Goal: Task Accomplishment & Management: Manage account settings

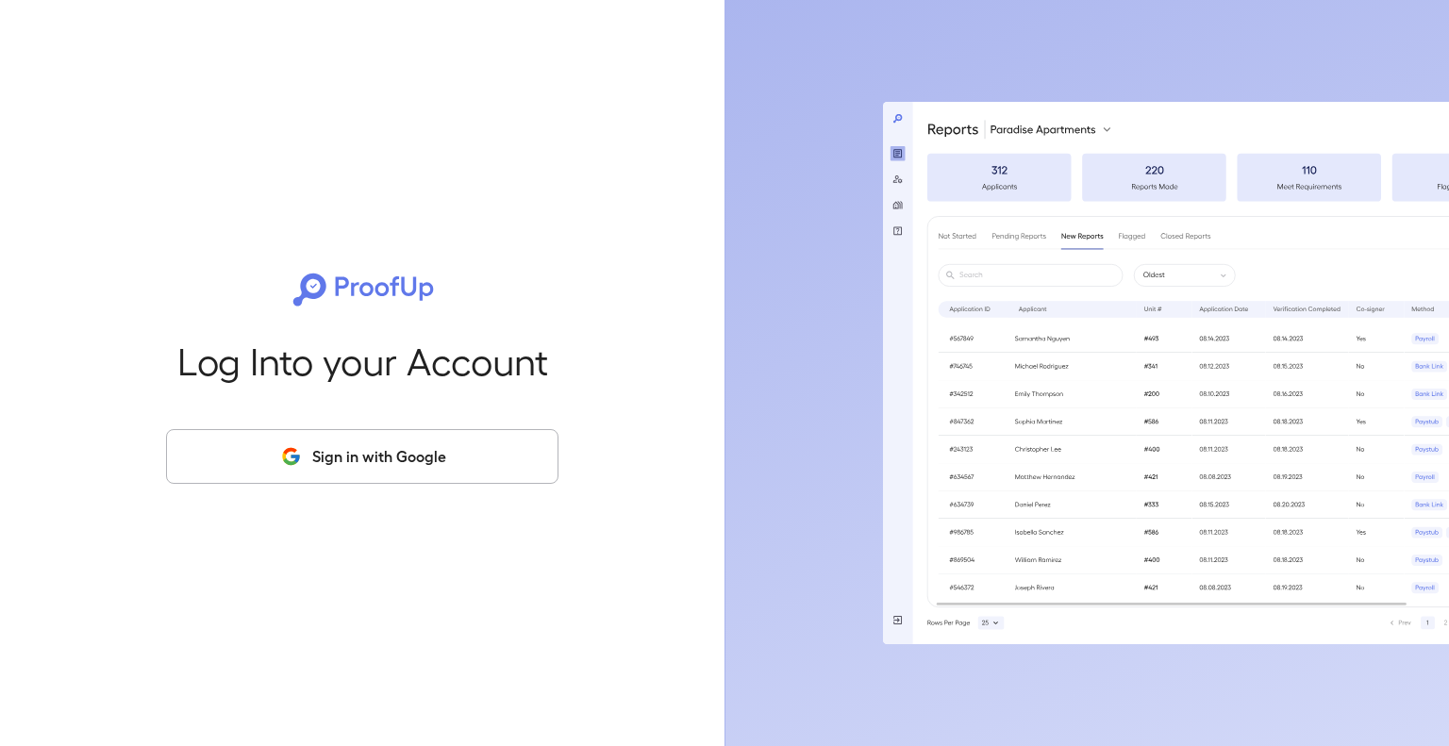
click at [396, 460] on button "Sign in with Google" at bounding box center [362, 456] width 393 height 55
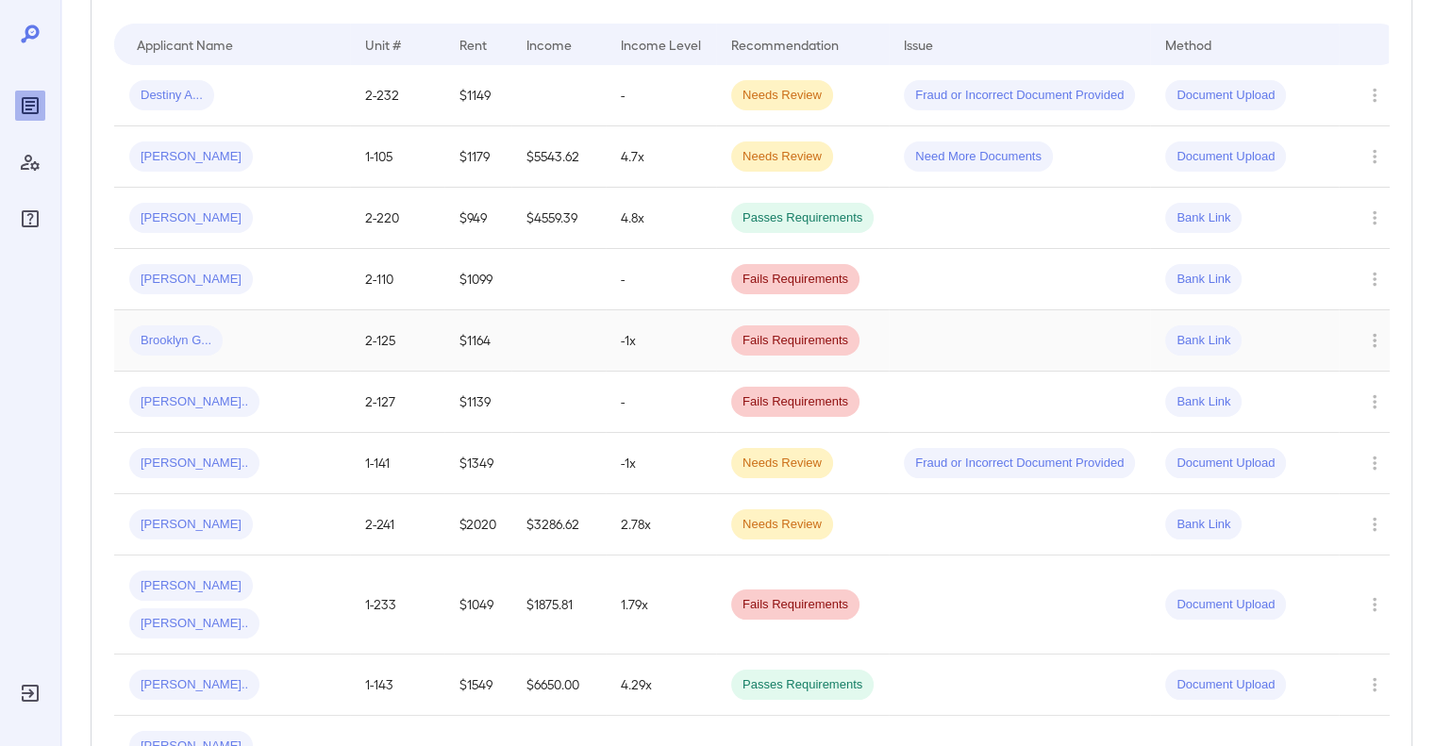
scroll to position [189, 0]
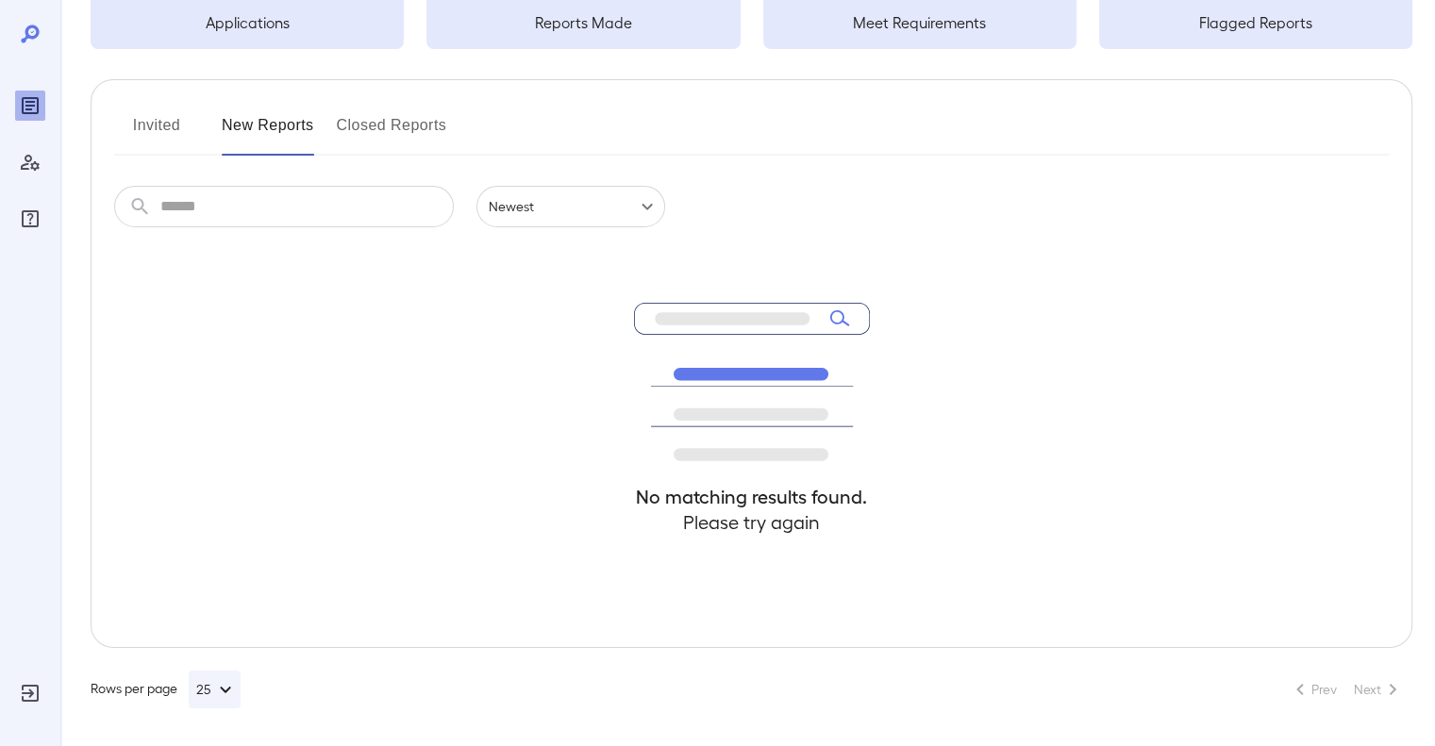
scroll to position [155, 0]
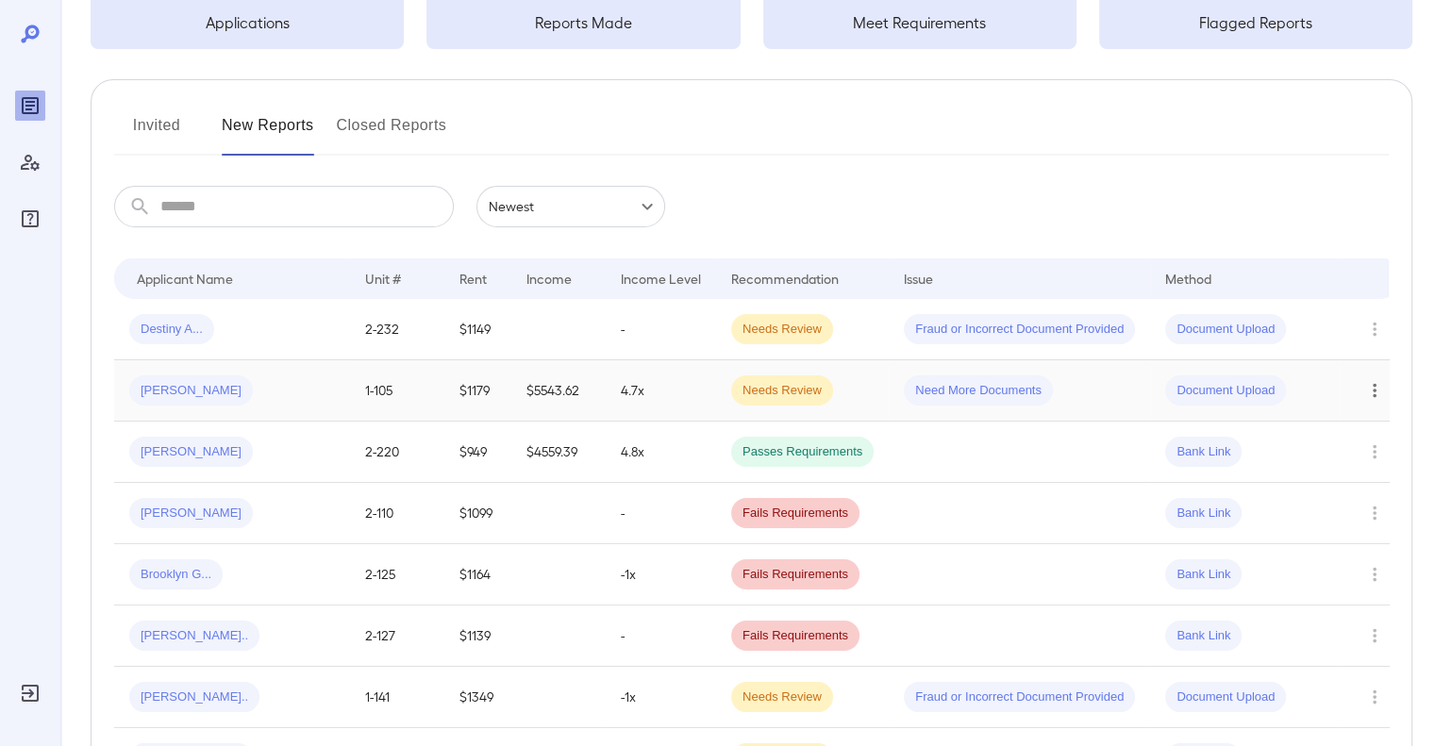
click at [1373, 395] on icon "Row Actions" at bounding box center [1375, 391] width 4 height 14
click at [1350, 520] on li "Close Report" at bounding box center [1359, 519] width 149 height 30
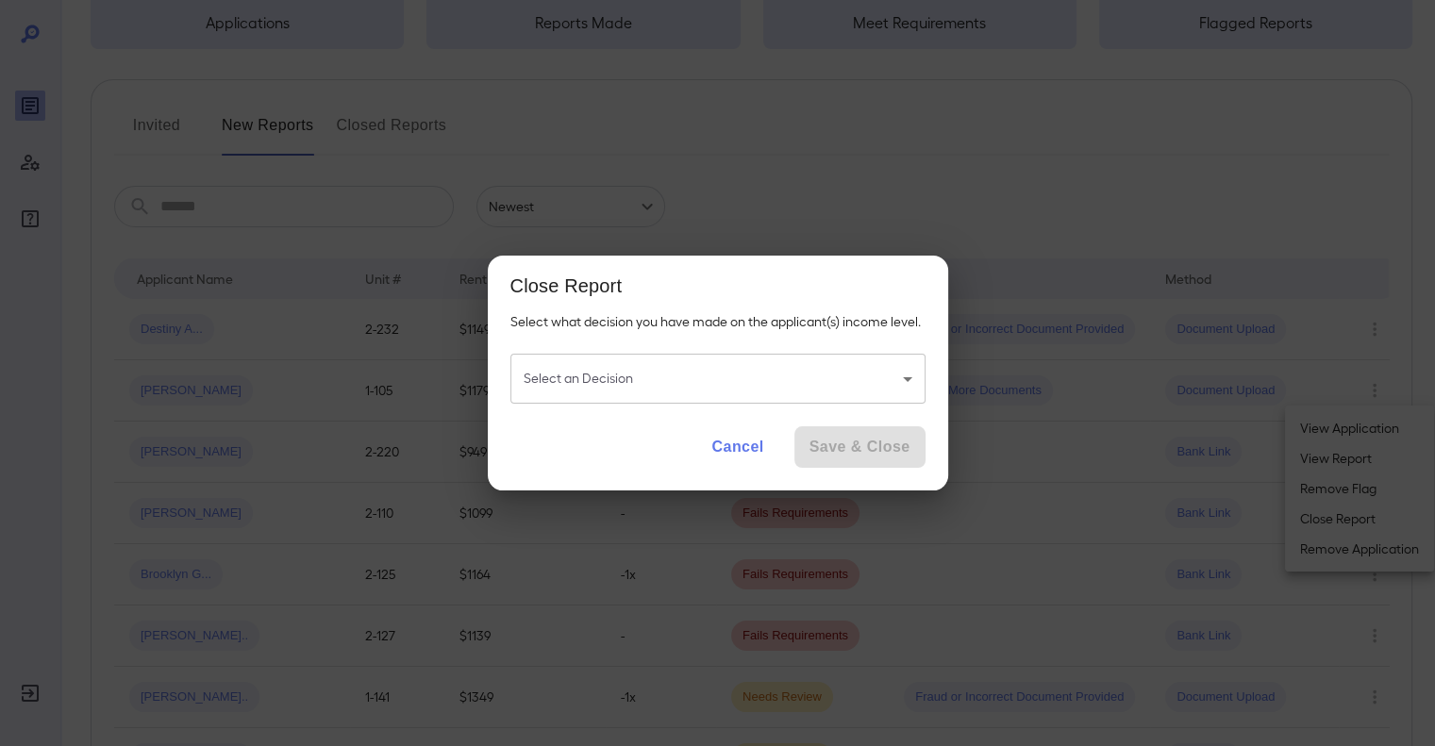
click at [619, 375] on body "**********" at bounding box center [717, 218] width 1435 height 746
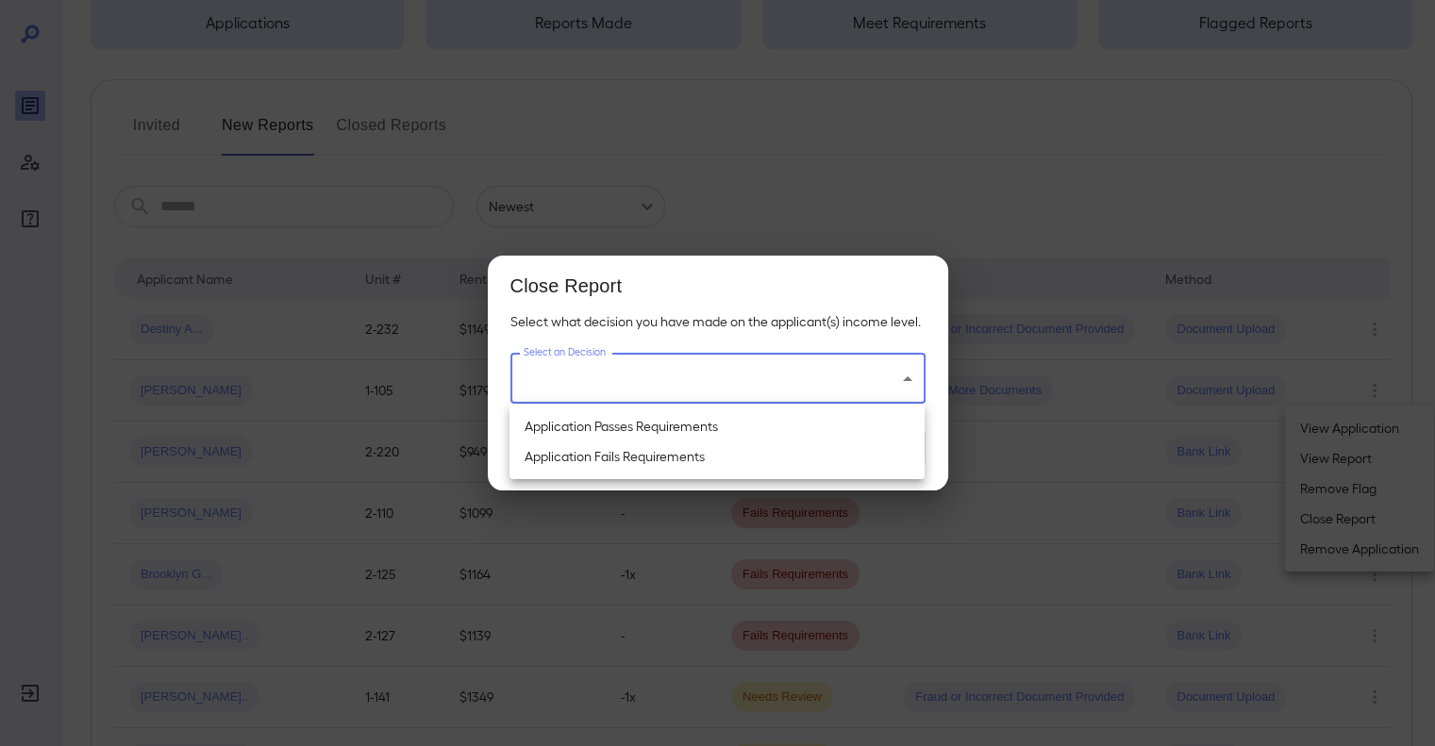
click at [627, 465] on li "Application Fails Requirements" at bounding box center [717, 457] width 415 height 30
type input "**********"
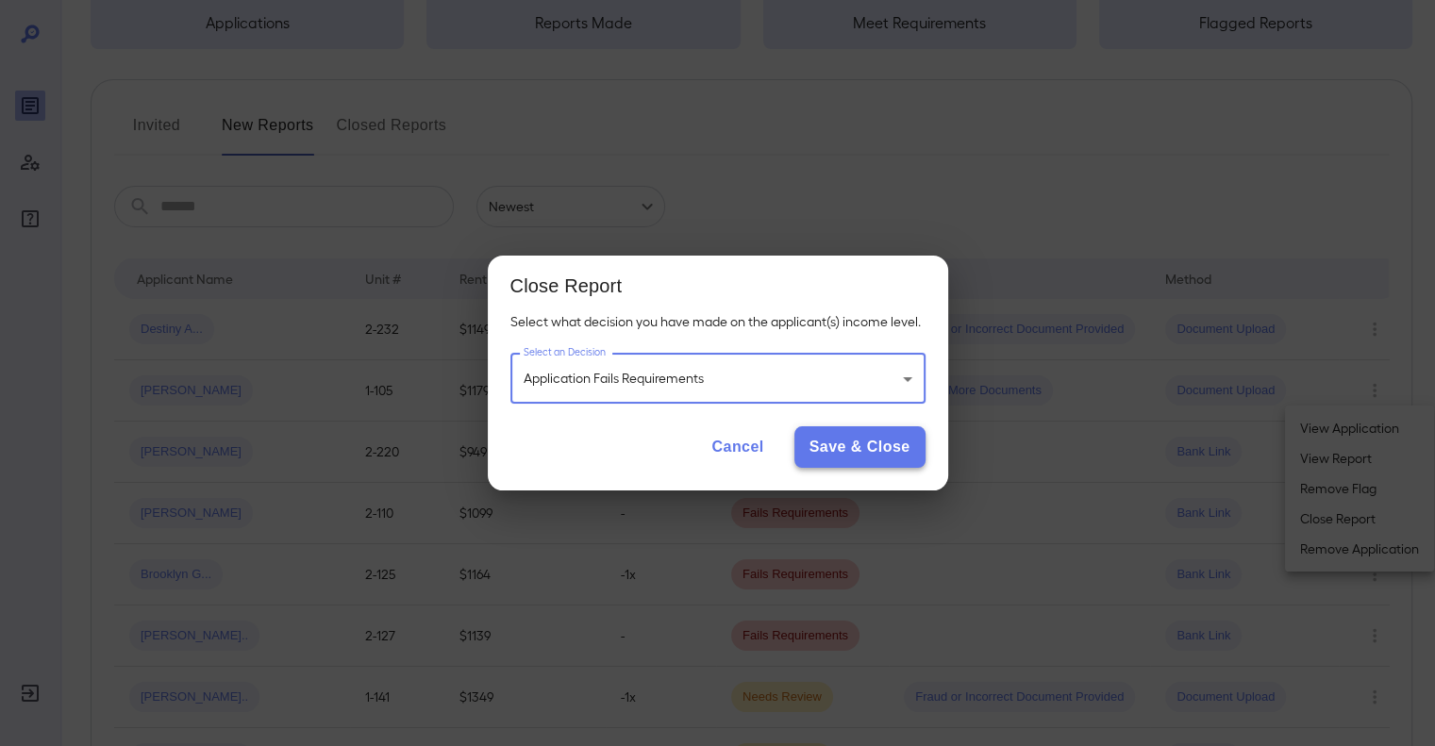
click at [836, 452] on button "Save & Close" at bounding box center [860, 448] width 131 height 42
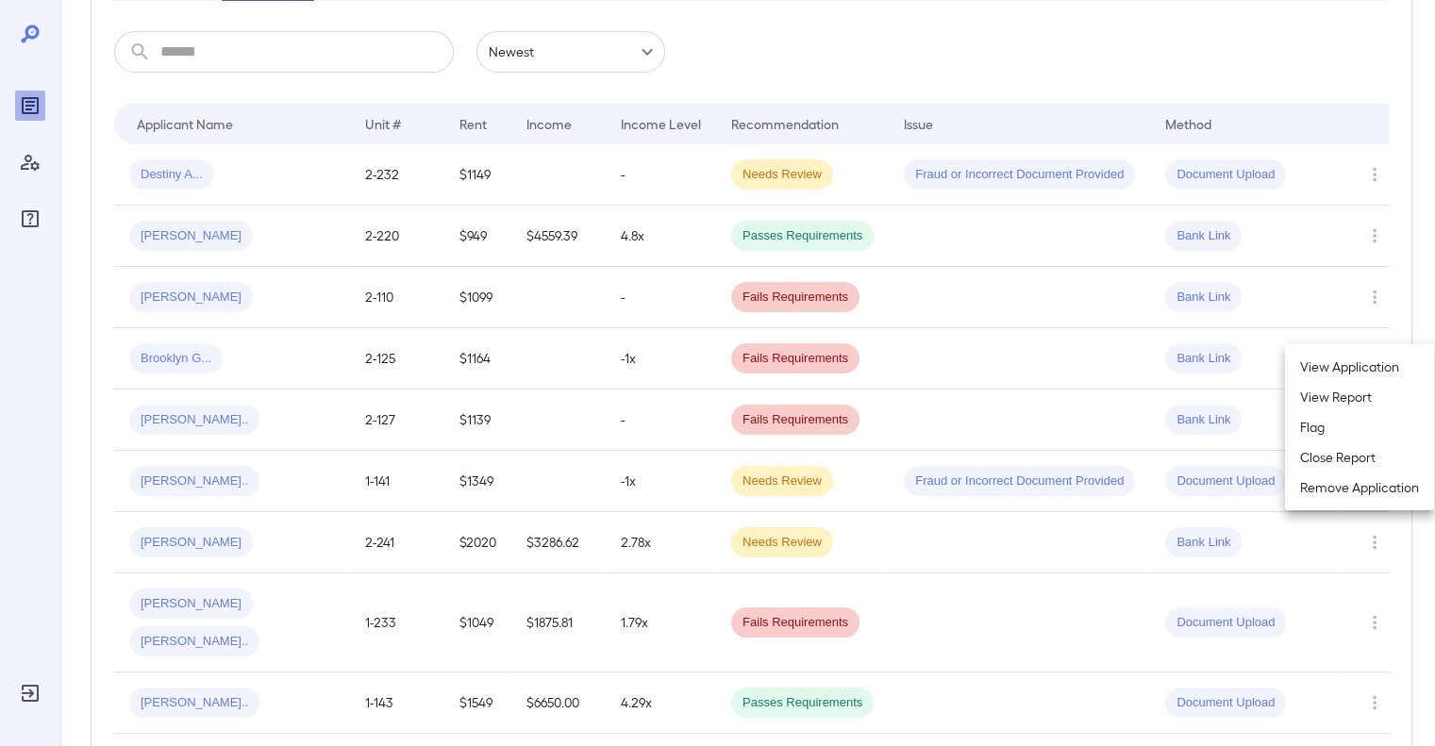
scroll to position [343, 0]
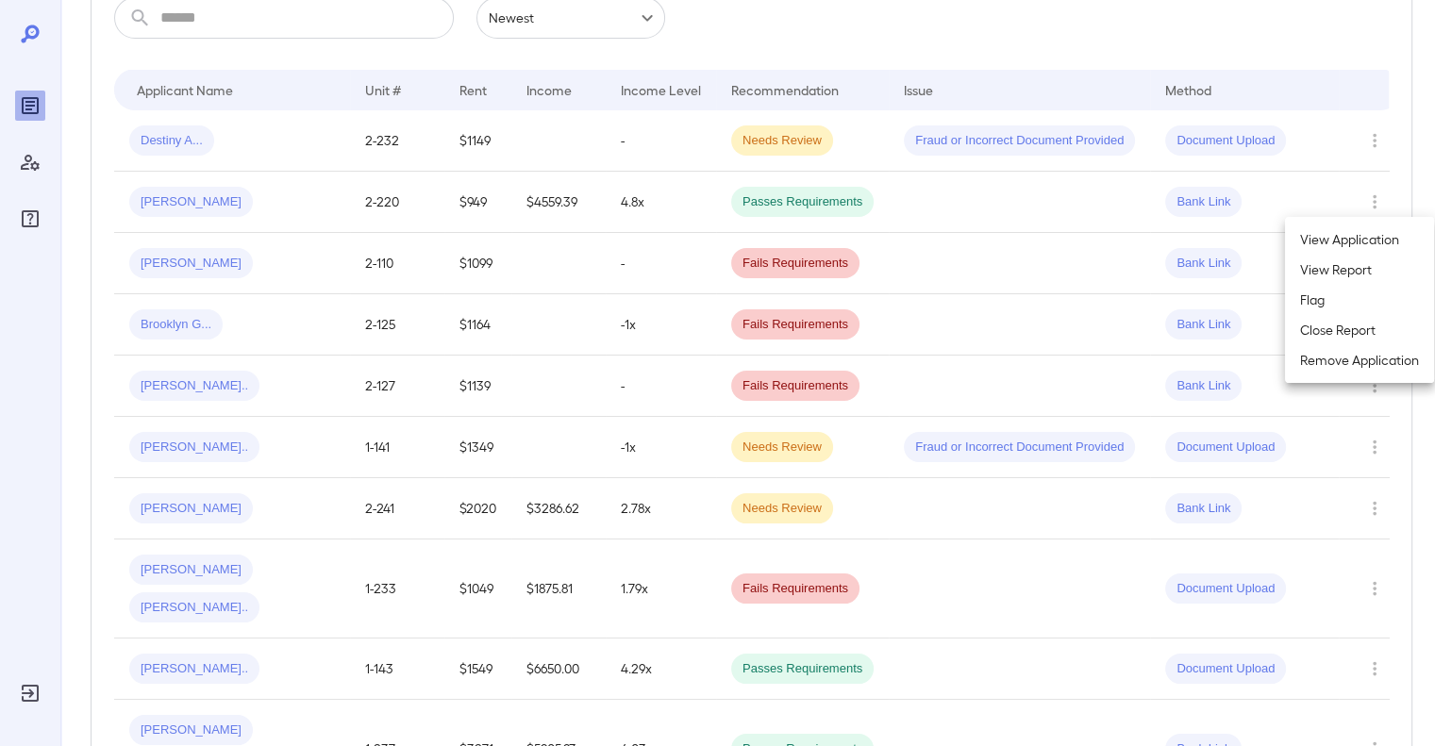
click at [1314, 41] on div at bounding box center [717, 373] width 1435 height 746
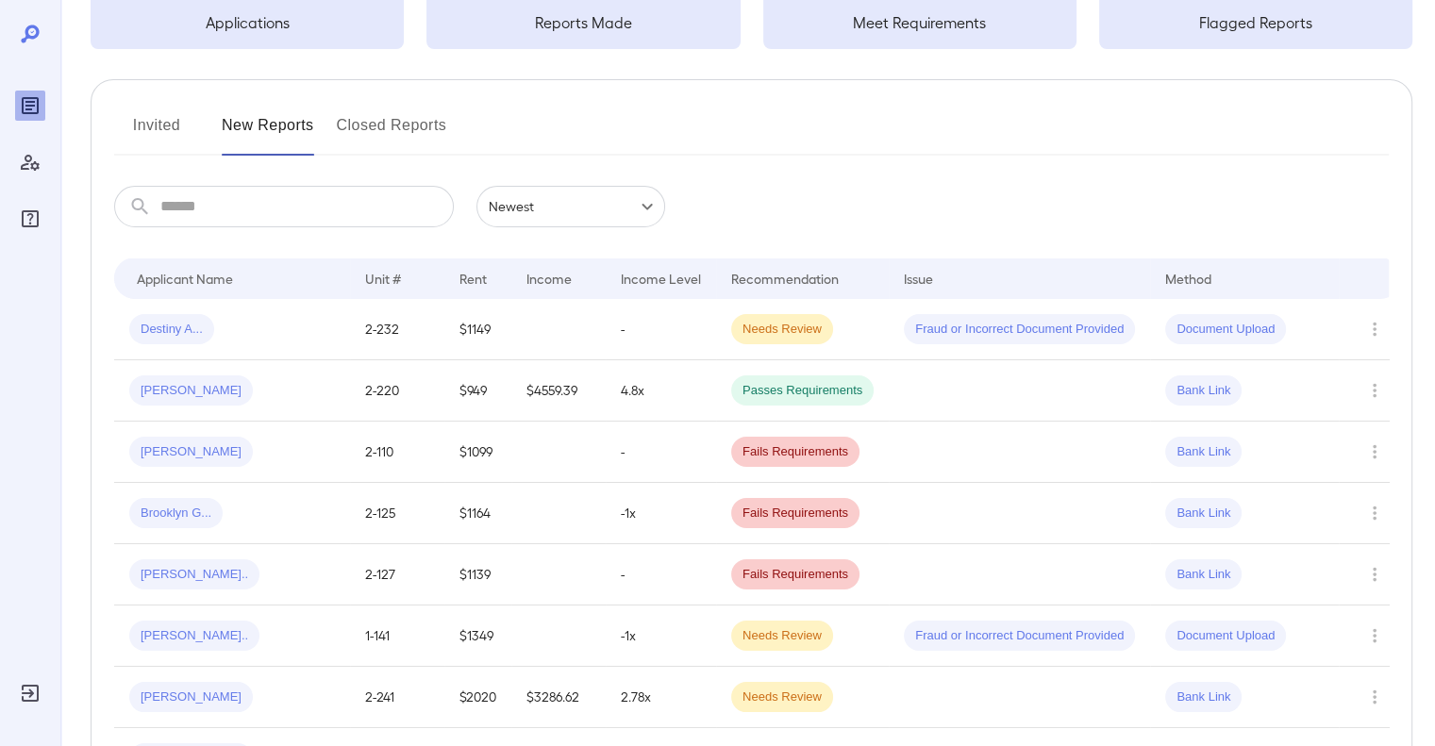
scroll to position [155, 0]
